Goal: Task Accomplishment & Management: Manage account settings

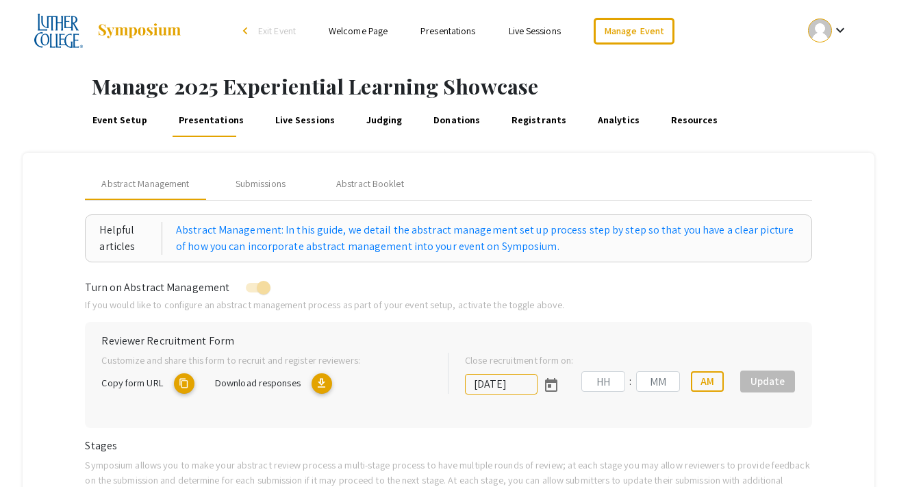
type input "[DATE]"
type input "11"
type input "59"
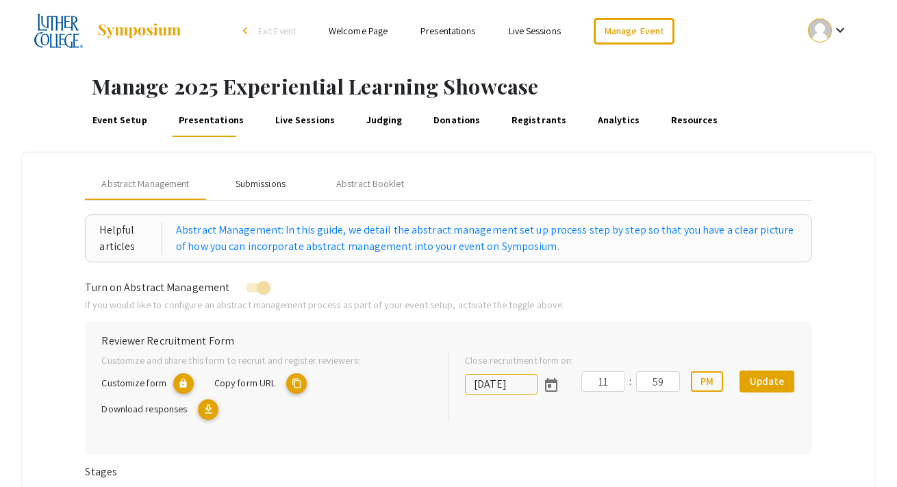
click at [256, 183] on div "Submissions" at bounding box center [261, 184] width 50 height 14
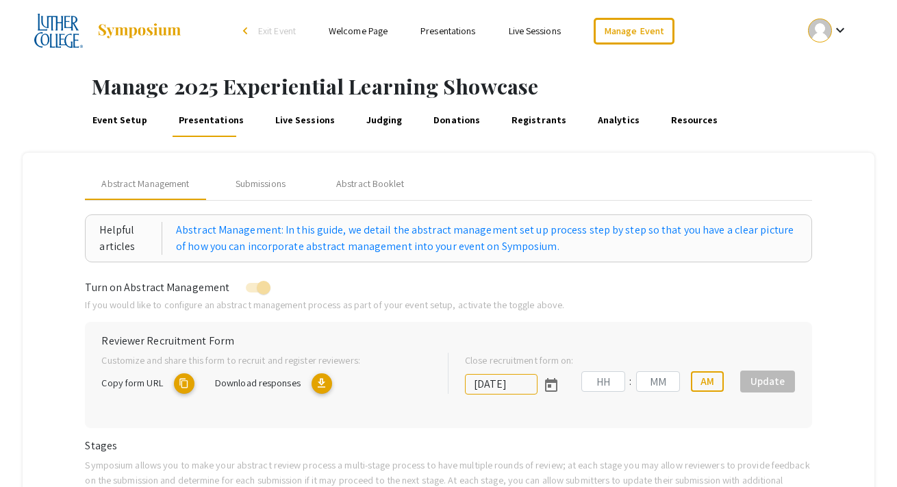
type input "[DATE]"
type input "11"
type input "59"
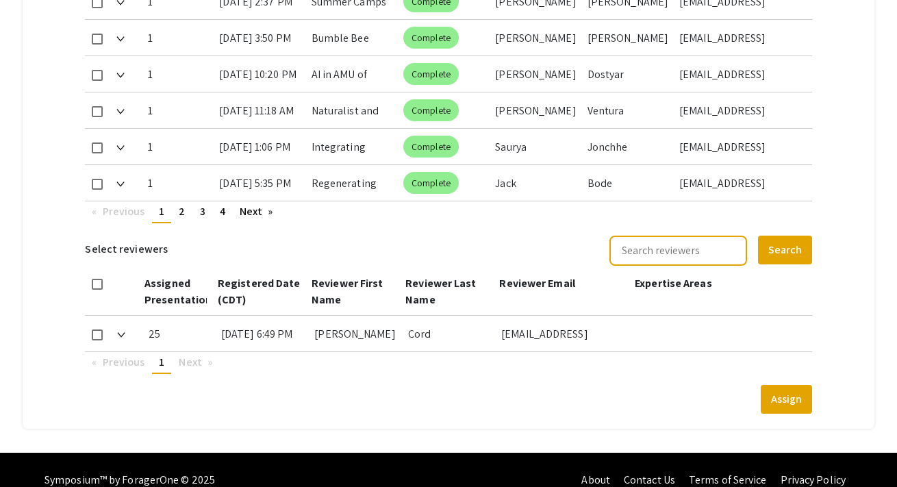
scroll to position [939, 0]
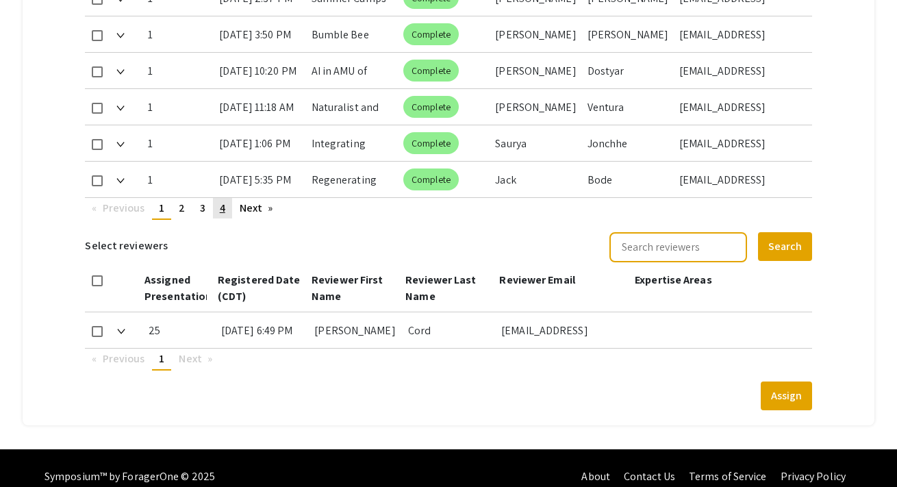
click at [224, 201] on span "4" at bounding box center [222, 208] width 5 height 14
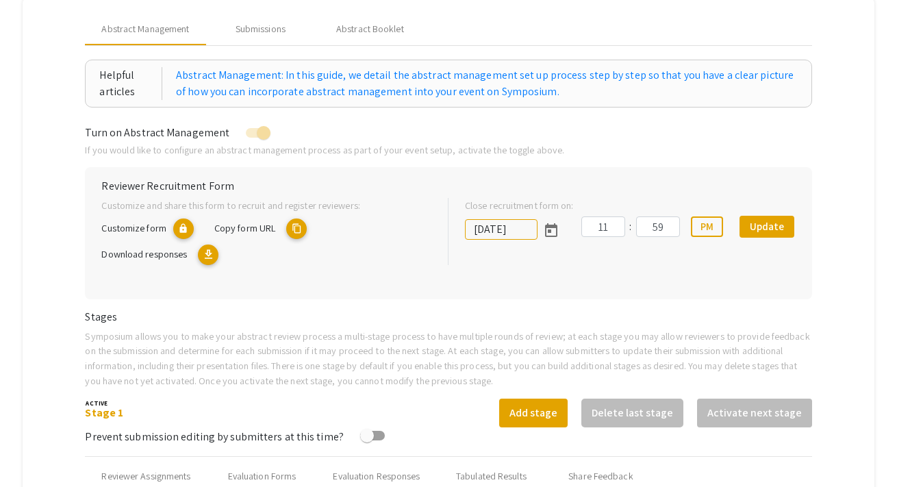
scroll to position [0, 0]
